Goal: Task Accomplishment & Management: Use online tool/utility

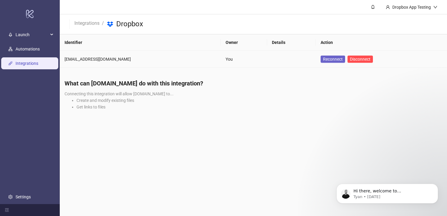
click at [329, 59] on span "Reconnect" at bounding box center [333, 59] width 20 height 7
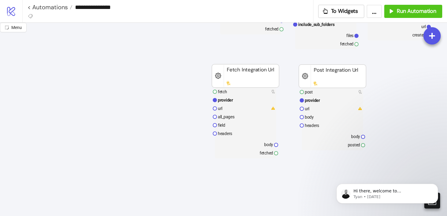
scroll to position [130, 0]
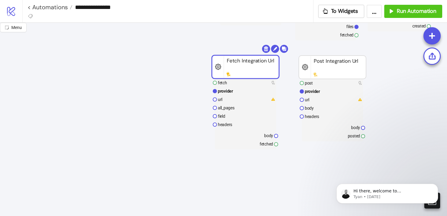
click at [241, 62] on rect at bounding box center [245, 66] width 67 height 23
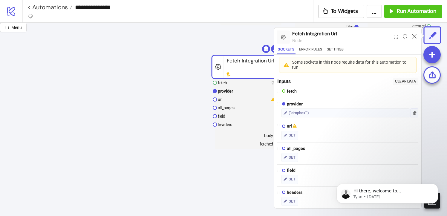
scroll to position [130, 1]
click at [320, 115] on div "("dropbox" )" at bounding box center [346, 113] width 128 height 9
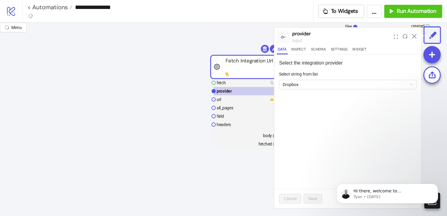
click at [282, 49] on button "Data" at bounding box center [282, 50] width 11 height 8
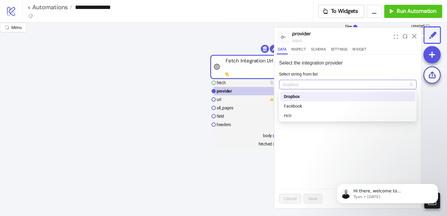
click at [308, 84] on span "Dropbox" at bounding box center [348, 84] width 130 height 9
click at [298, 98] on div "Dropbox" at bounding box center [348, 96] width 128 height 7
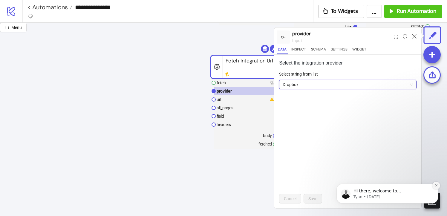
click at [434, 187] on button "Dismiss notification" at bounding box center [437, 186] width 8 height 8
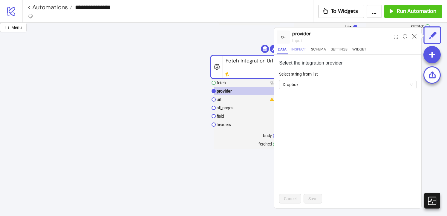
click at [299, 50] on button "Inspect" at bounding box center [298, 50] width 17 height 8
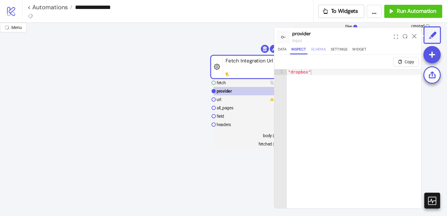
click at [318, 49] on button "Schema" at bounding box center [318, 50] width 17 height 8
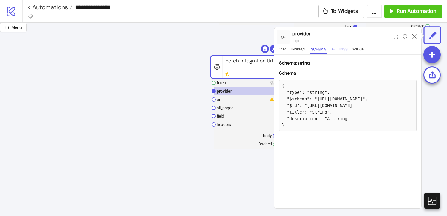
click at [338, 50] on button "Settings" at bounding box center [339, 50] width 19 height 8
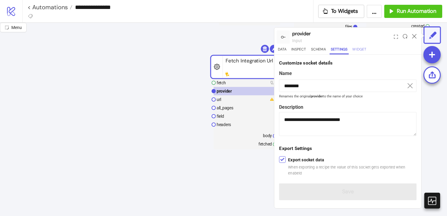
click at [355, 51] on button "Widget" at bounding box center [359, 50] width 16 height 8
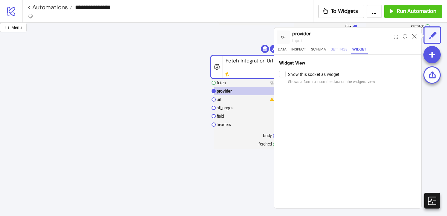
click at [331, 52] on button "Settings" at bounding box center [339, 50] width 19 height 8
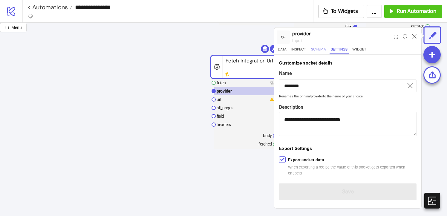
click at [320, 51] on button "Schema" at bounding box center [318, 50] width 17 height 8
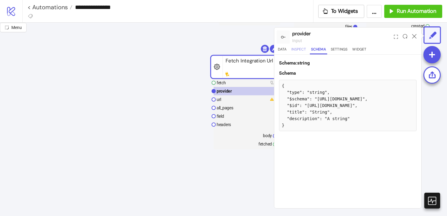
click at [306, 51] on button "Inspect" at bounding box center [298, 50] width 17 height 8
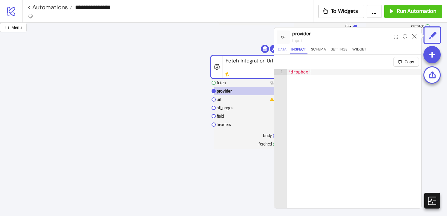
click at [285, 50] on button "Data" at bounding box center [282, 50] width 11 height 8
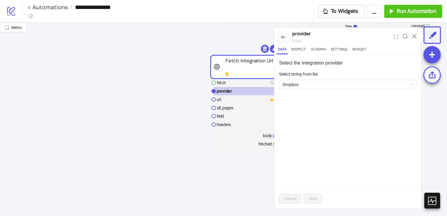
click at [239, 74] on rect at bounding box center [244, 66] width 67 height 23
click at [227, 101] on rect at bounding box center [244, 99] width 61 height 8
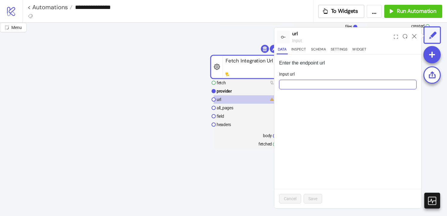
click at [307, 84] on input "Input url" at bounding box center [348, 85] width 138 height 10
click at [305, 73] on div "Input url" at bounding box center [348, 75] width 138 height 9
click at [294, 75] on label "Input url" at bounding box center [288, 74] width 19 height 7
click at [294, 80] on input "Input url" at bounding box center [348, 85] width 138 height 10
click at [298, 62] on p "Enter the endpoint url" at bounding box center [348, 62] width 138 height 7
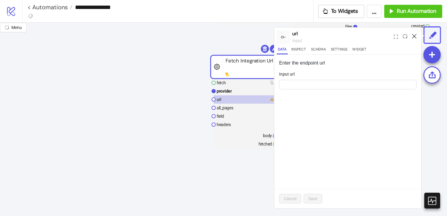
click at [413, 35] on icon at bounding box center [414, 36] width 4 height 4
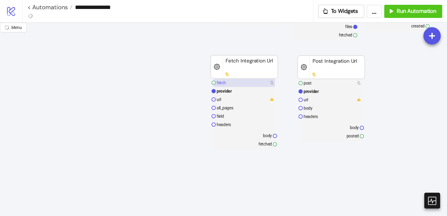
scroll to position [130, 0]
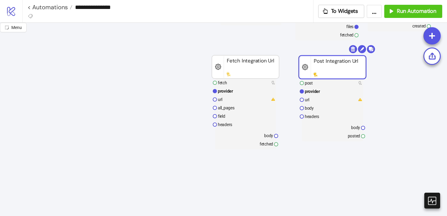
click at [305, 66] on rect at bounding box center [332, 67] width 67 height 23
click at [346, 62] on rect at bounding box center [332, 67] width 67 height 23
click at [343, 63] on rect at bounding box center [332, 67] width 67 height 23
click at [363, 48] on div "Menu Start Stop fetch folder_path include_sub_folders files fetched platform/dr…" at bounding box center [223, 119] width 447 height 193
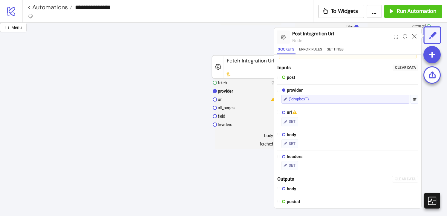
scroll to position [14, 0]
click at [289, 124] on span "SET" at bounding box center [292, 121] width 7 height 6
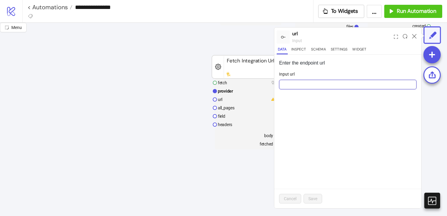
click at [297, 84] on input "Input url" at bounding box center [348, 85] width 138 height 10
